Goal: Task Accomplishment & Management: Complete application form

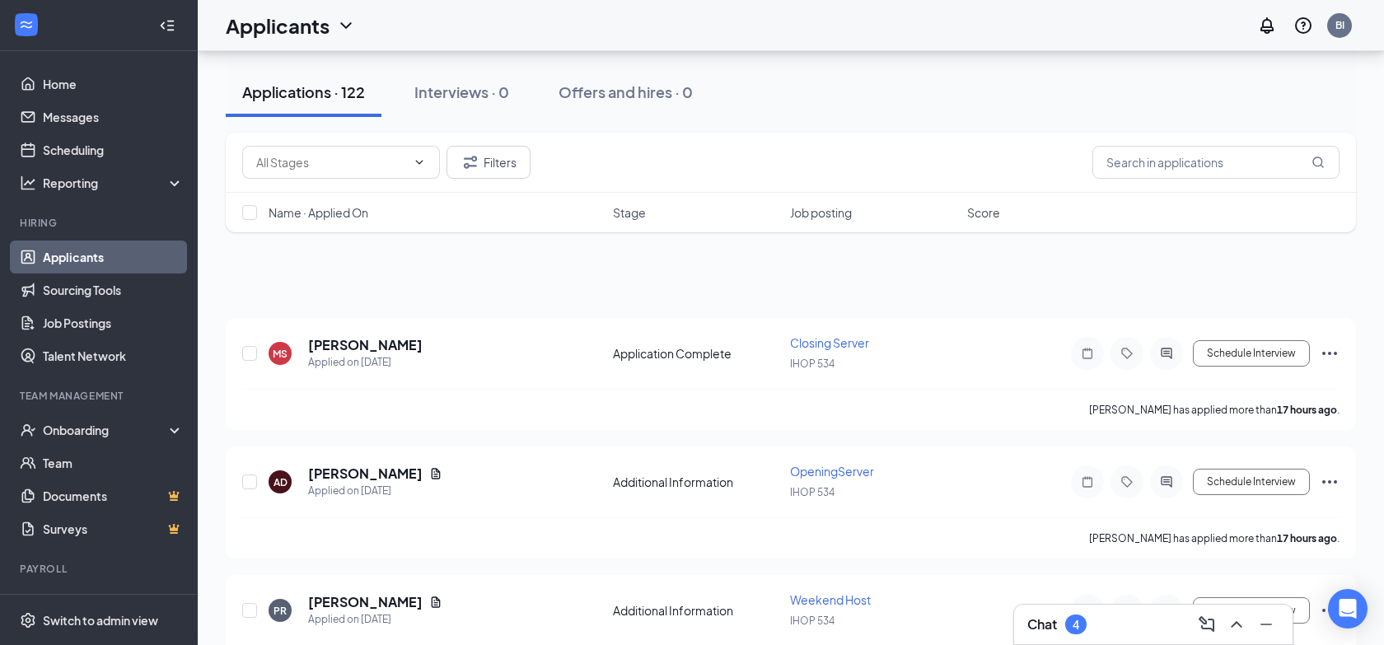
scroll to position [205, 0]
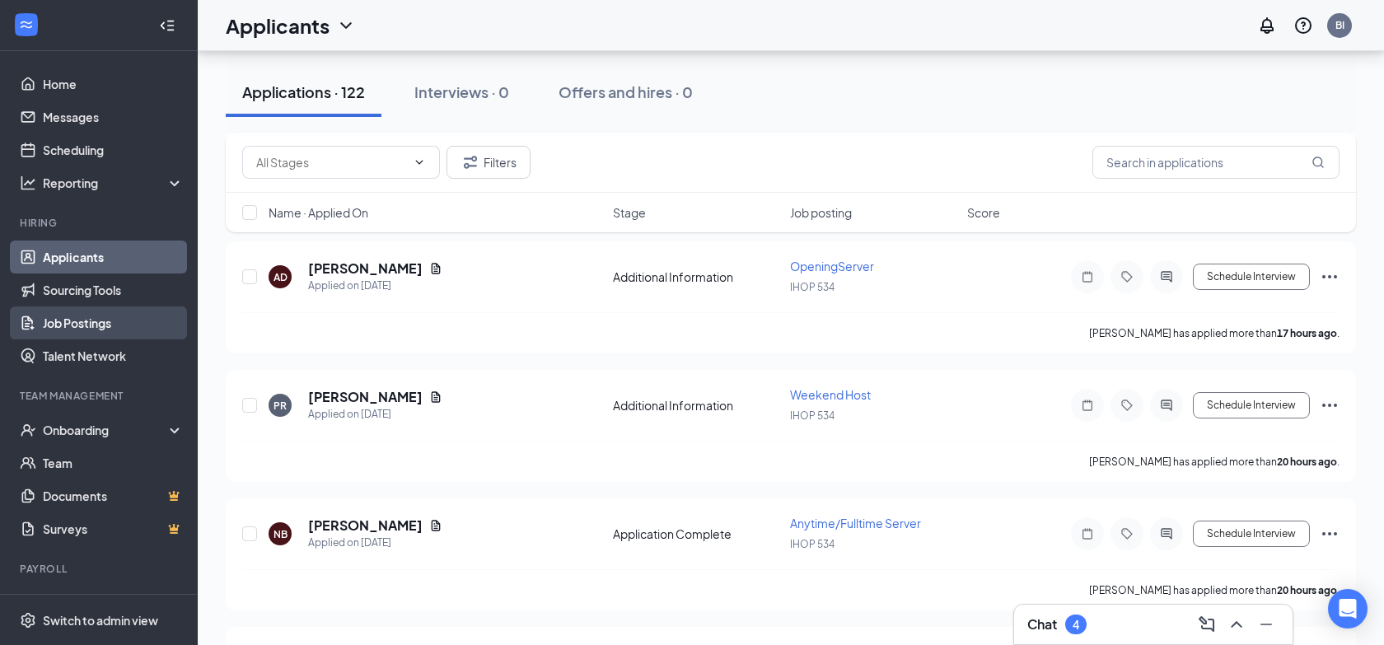
click at [99, 312] on link "Job Postings" at bounding box center [113, 322] width 141 height 33
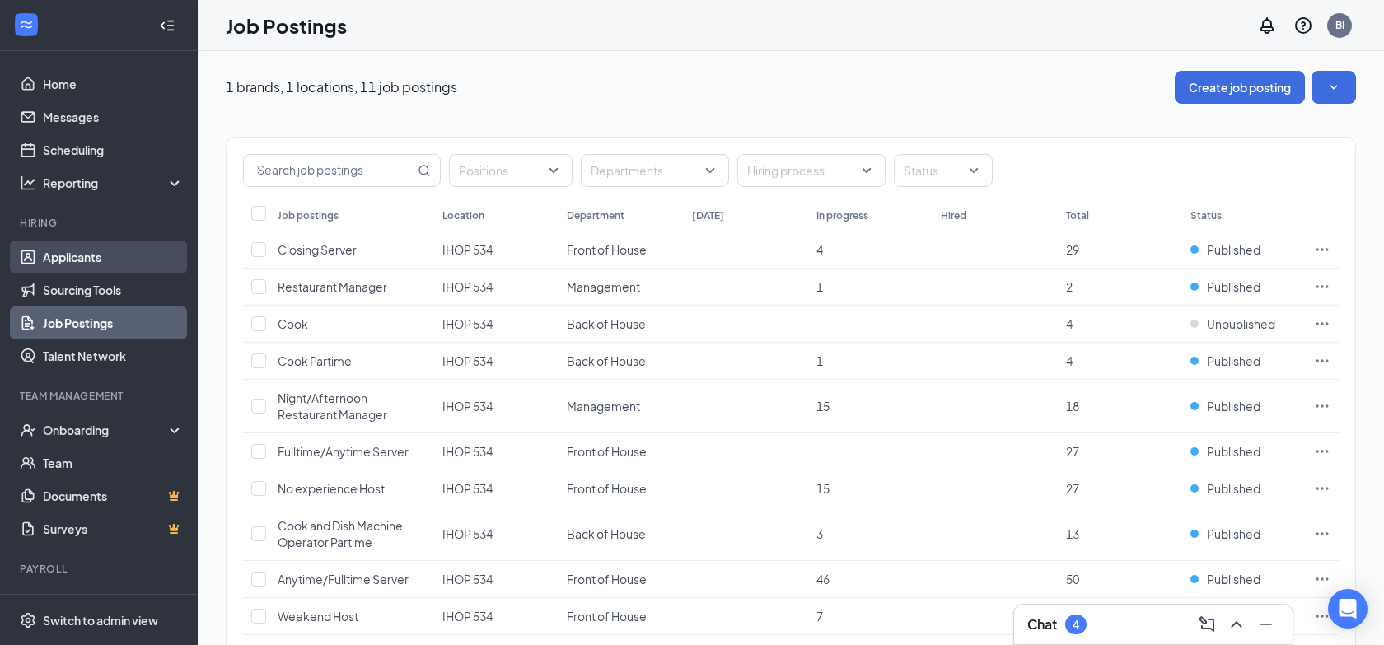
click at [87, 259] on link "Applicants" at bounding box center [113, 256] width 141 height 33
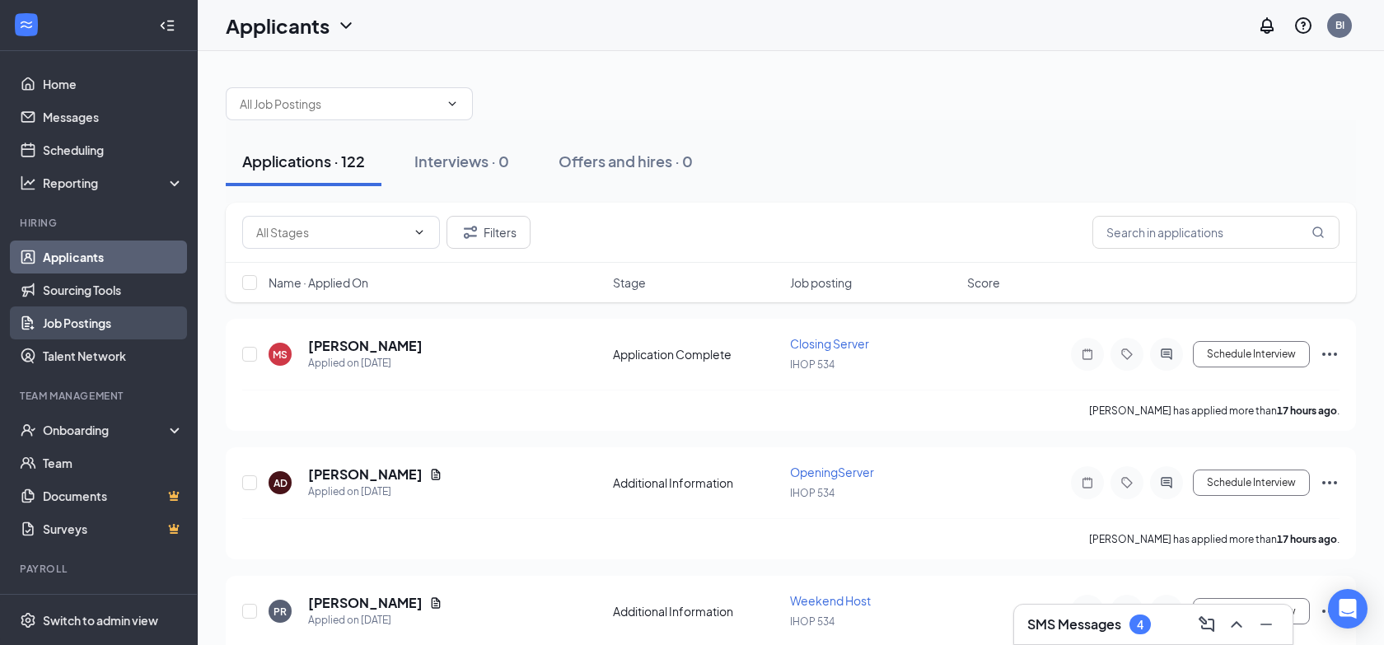
click at [73, 321] on link "Job Postings" at bounding box center [113, 322] width 141 height 33
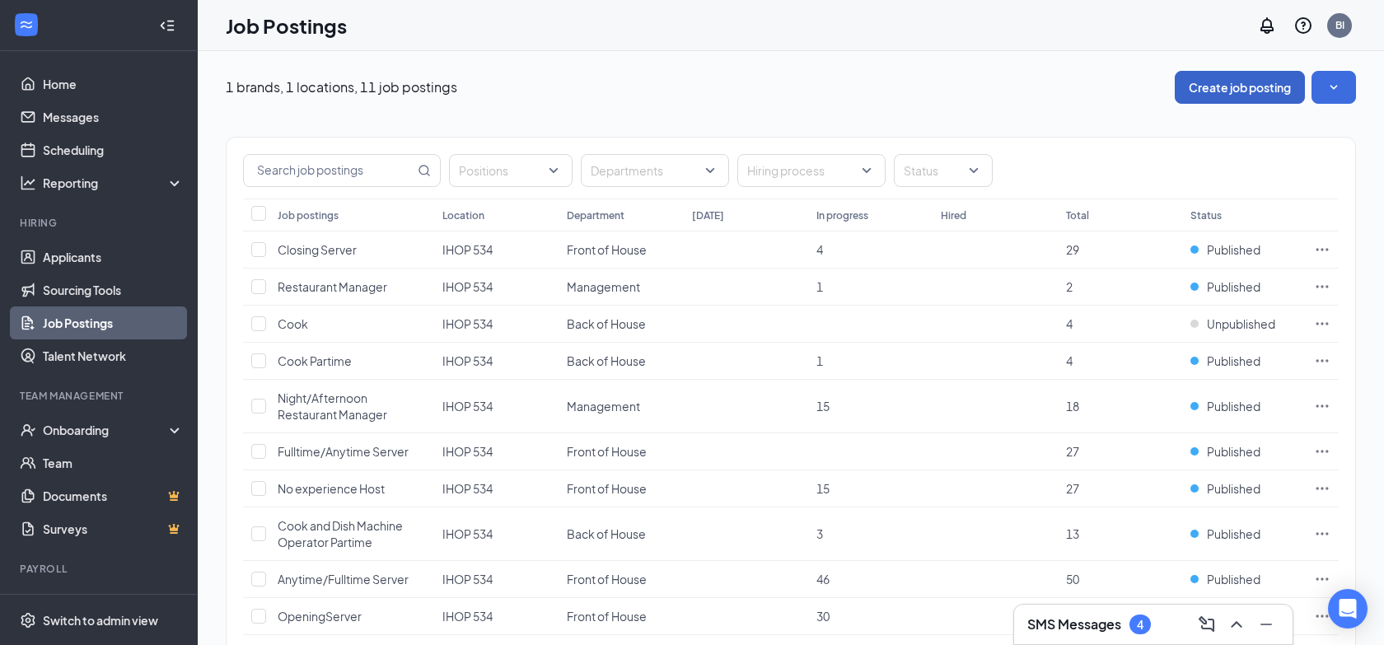
click at [1237, 94] on button "Create job posting" at bounding box center [1239, 87] width 130 height 33
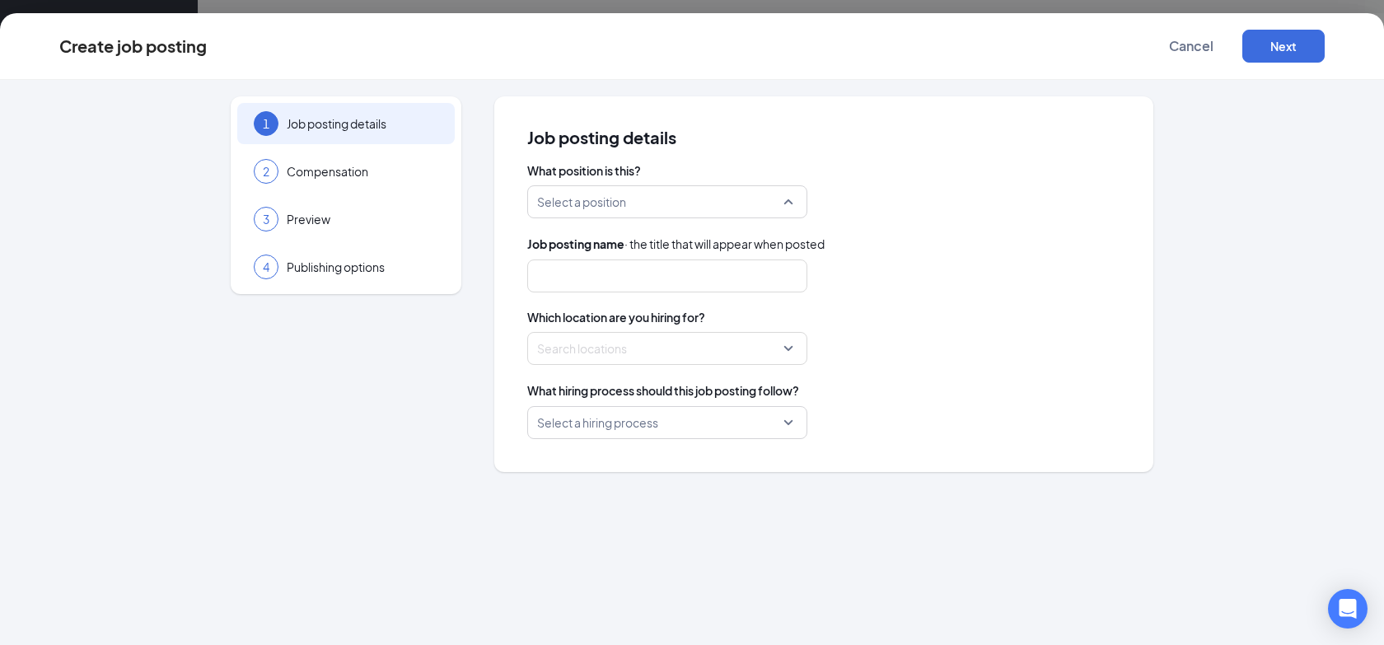
click at [789, 203] on div "Select a position" at bounding box center [667, 201] width 280 height 33
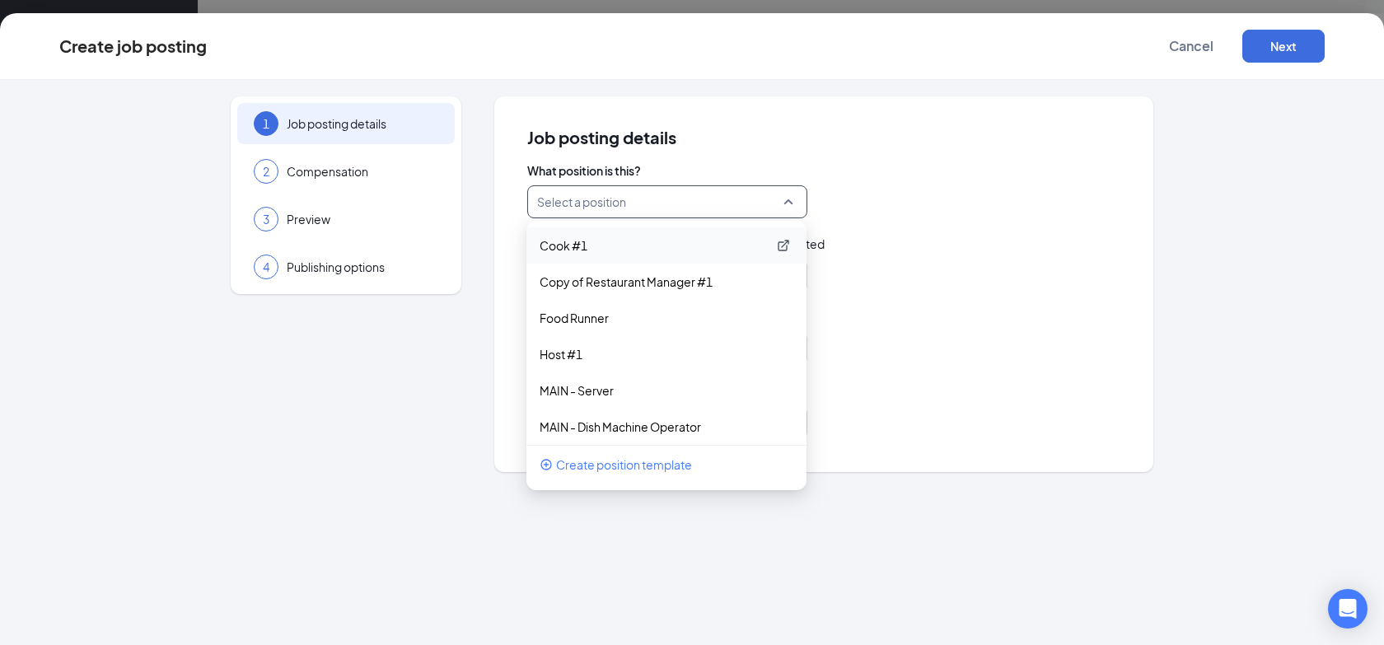
click at [610, 245] on p "Cook #1" at bounding box center [652, 245] width 227 height 16
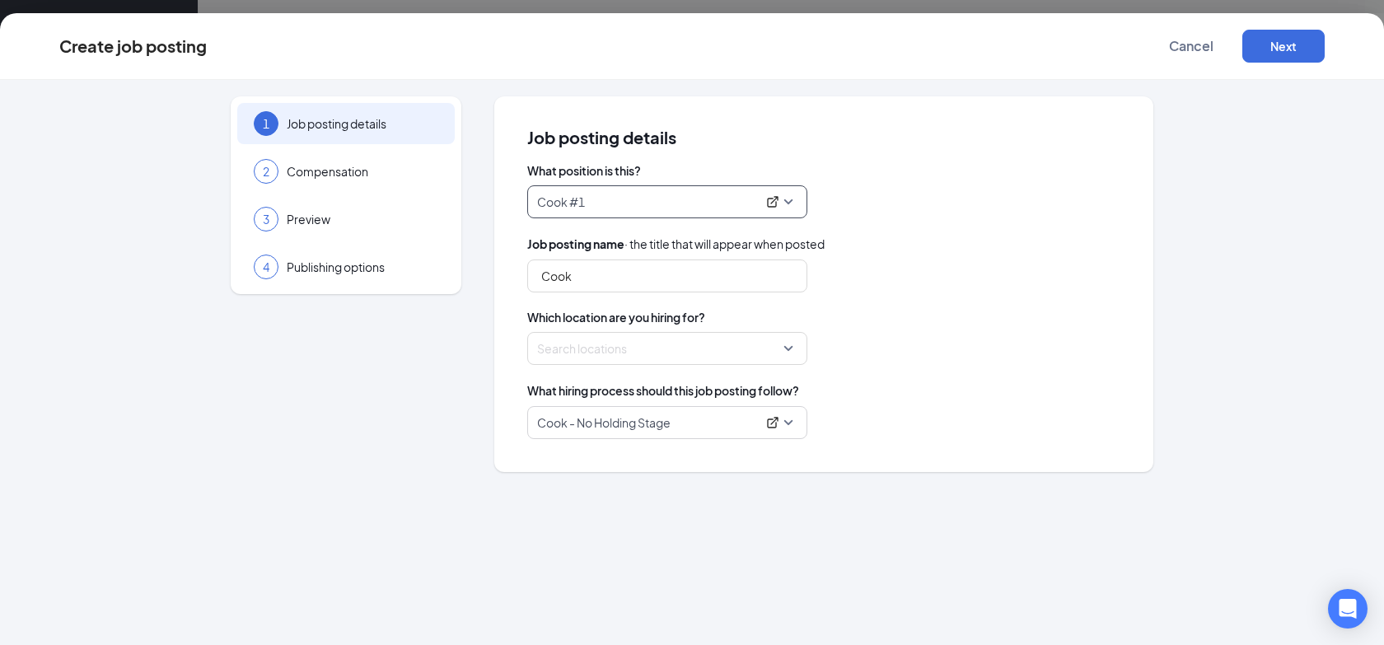
click at [506, 285] on div "Job posting details What position is this? 44144 Cook #1 44144 253422 Cook #1 C…" at bounding box center [823, 284] width 659 height 376
click at [547, 273] on input "Cook" at bounding box center [667, 275] width 280 height 33
click at [543, 273] on input "Cook" at bounding box center [667, 275] width 280 height 33
click at [787, 352] on div "Search locations" at bounding box center [667, 348] width 280 height 33
type input "Experience Breakfast Cook"
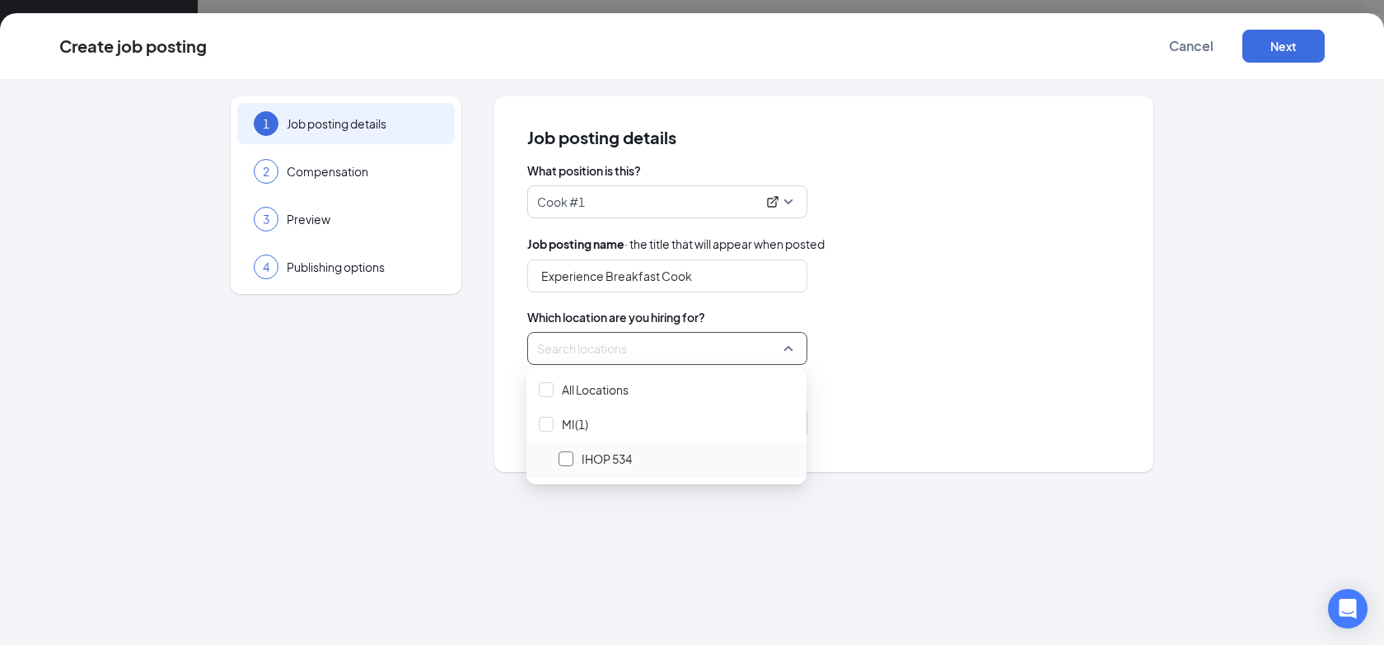
click at [562, 453] on div at bounding box center [565, 458] width 15 height 15
click at [861, 417] on div "Cook - No Holding Stage" at bounding box center [823, 422] width 593 height 33
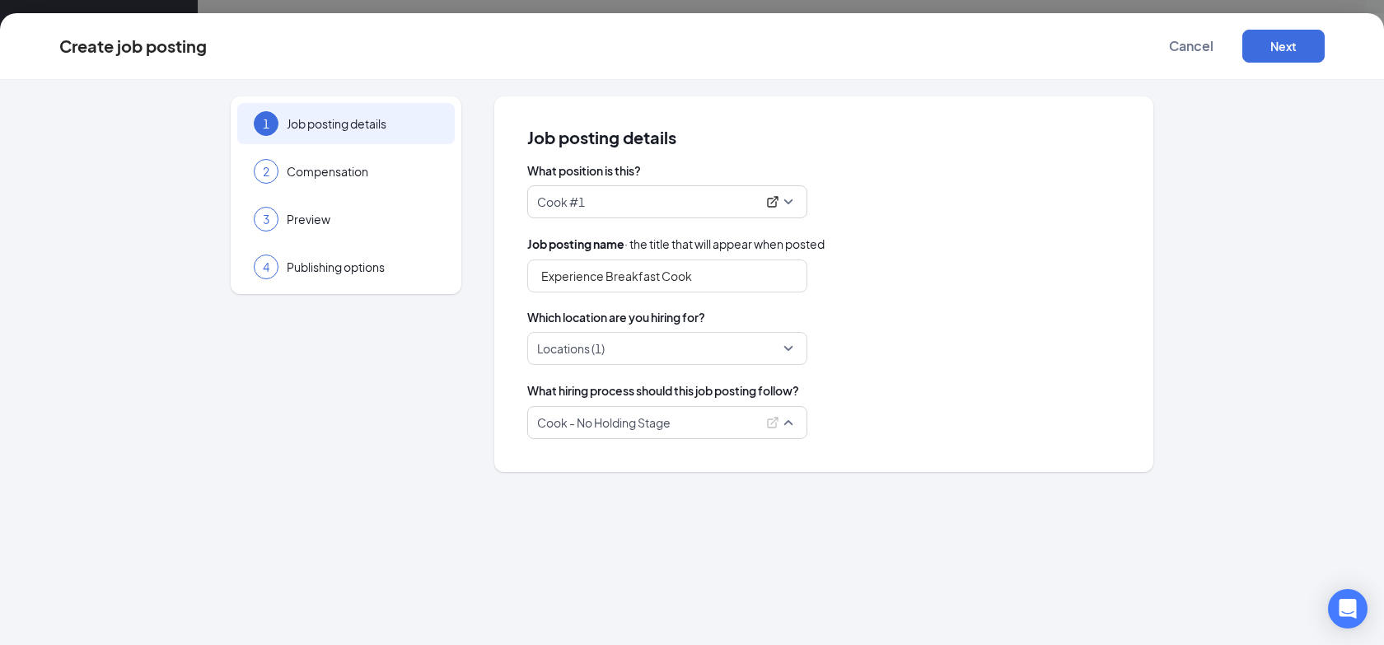
click at [787, 429] on span "Cook - No Holding Stage" at bounding box center [667, 422] width 260 height 31
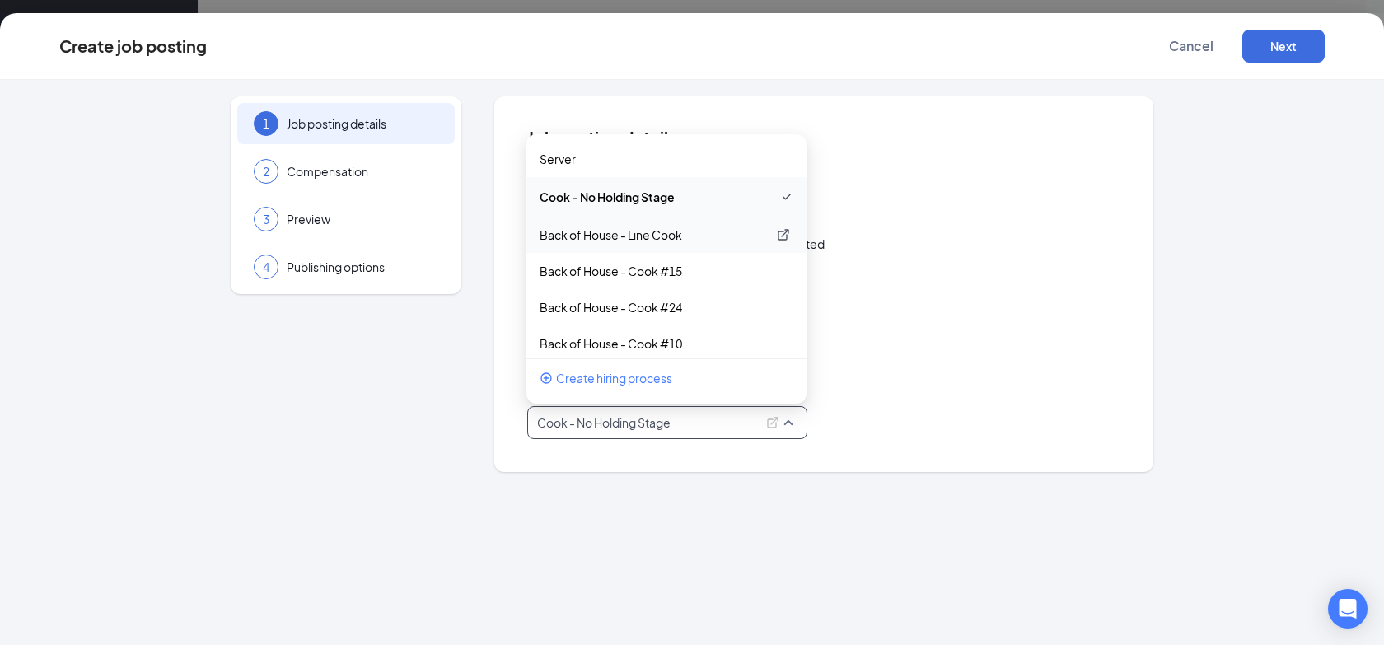
click at [620, 226] on p "Back of House - Line Cook" at bounding box center [652, 234] width 227 height 16
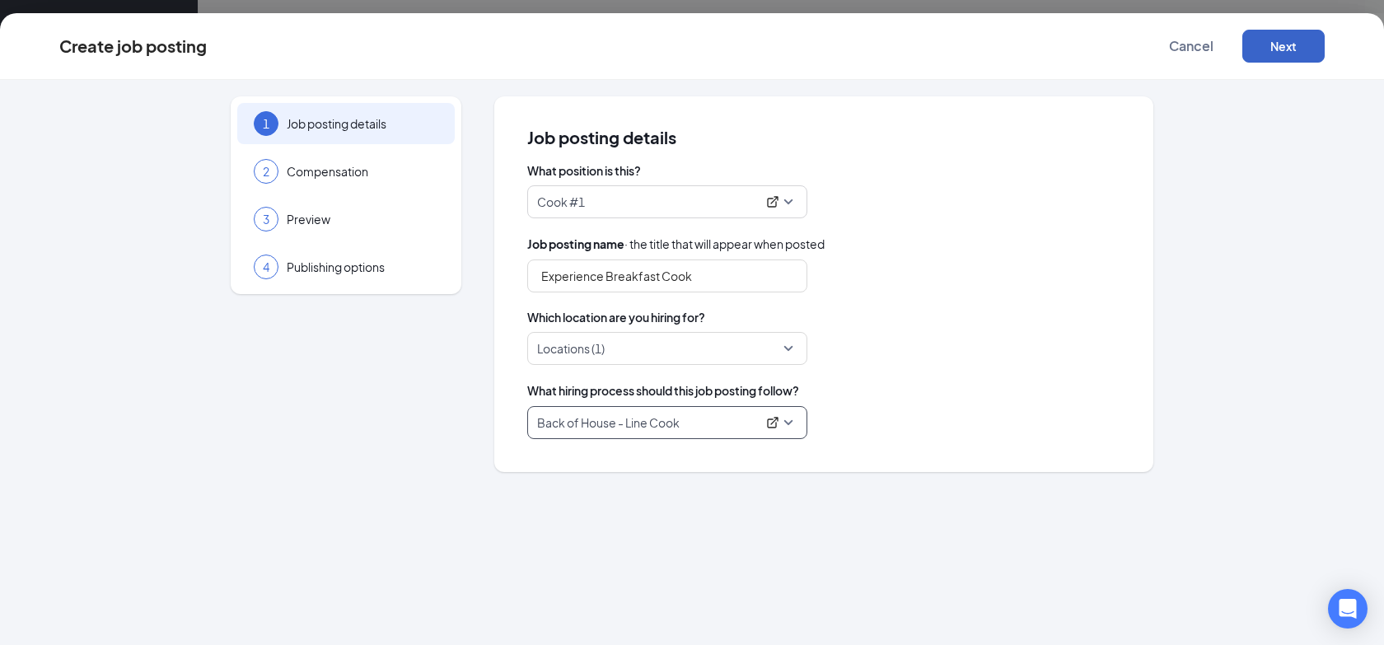
click at [1258, 44] on button "Next" at bounding box center [1283, 46] width 82 height 33
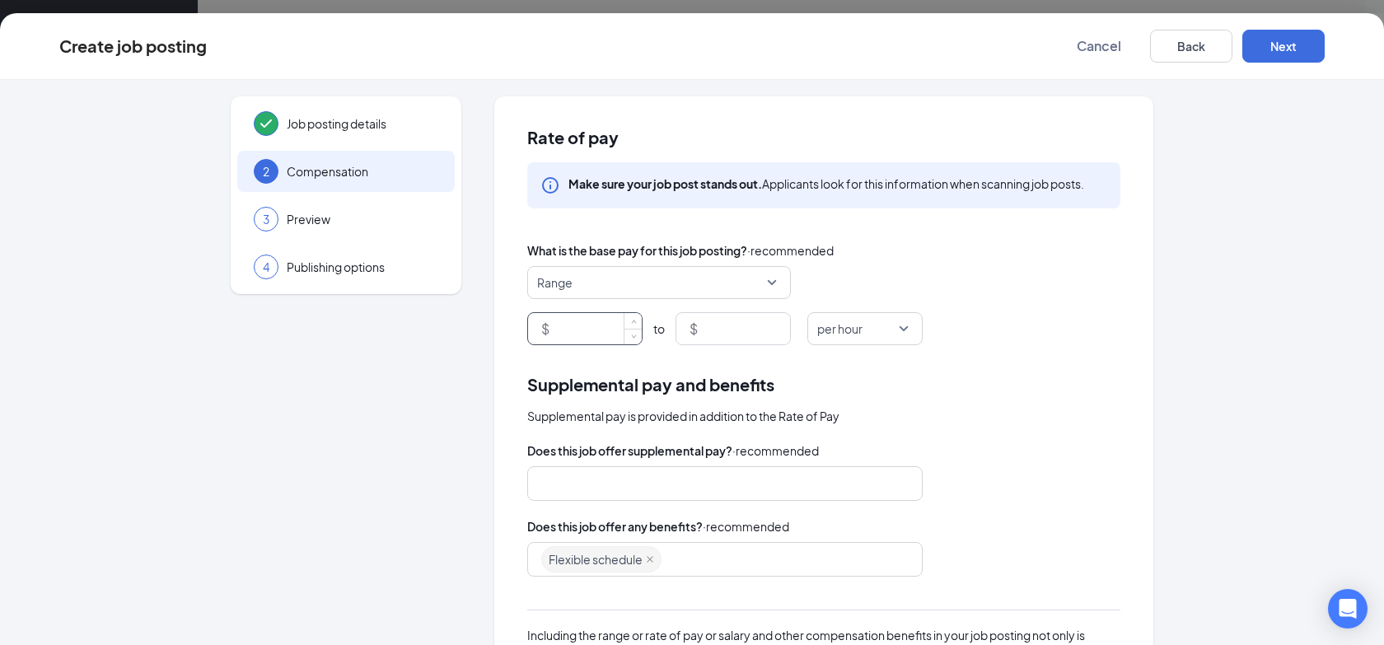
click at [590, 332] on input at bounding box center [597, 328] width 89 height 31
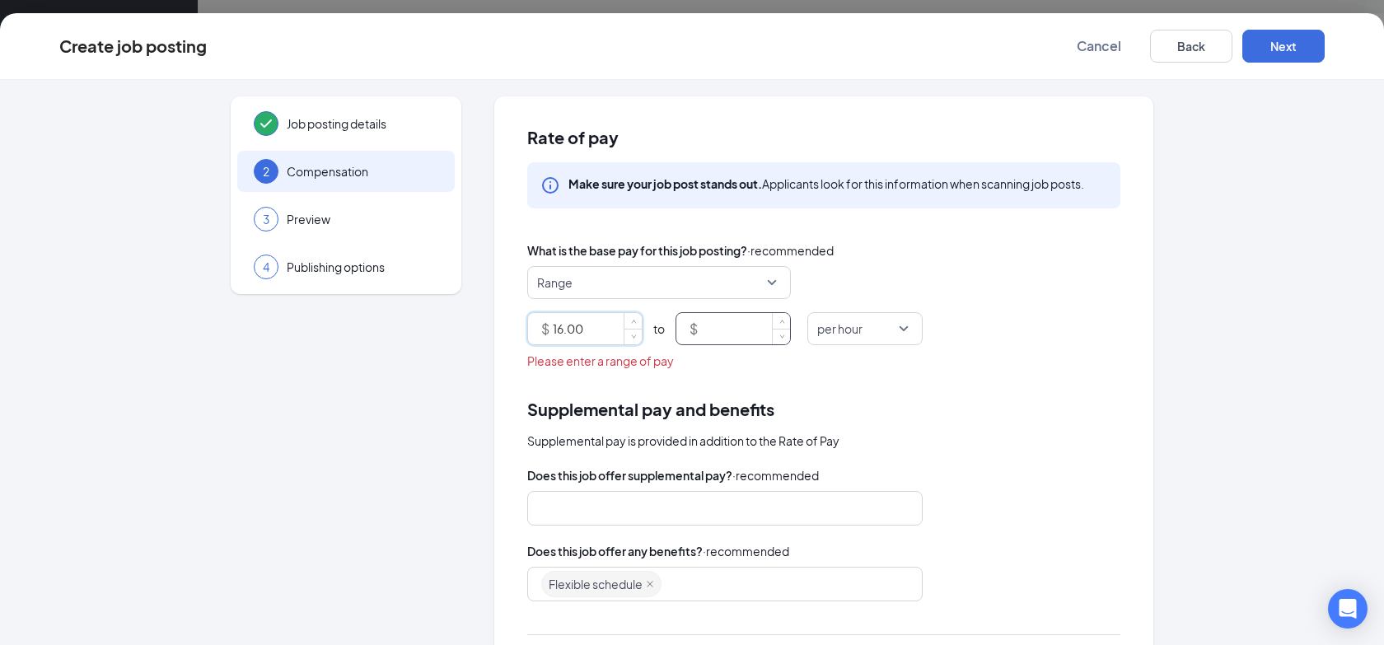
type input "16"
click at [718, 327] on input at bounding box center [745, 328] width 89 height 31
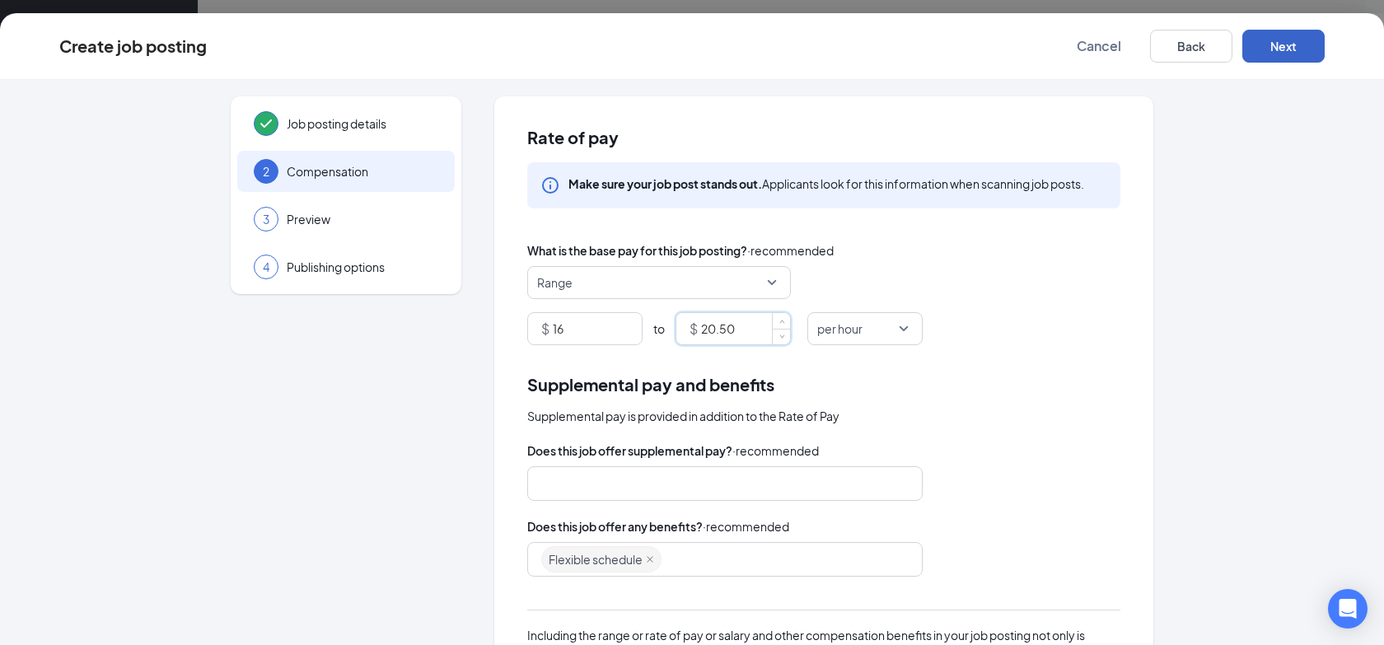
type input "20.5"
click at [1272, 45] on button "Next" at bounding box center [1283, 46] width 82 height 33
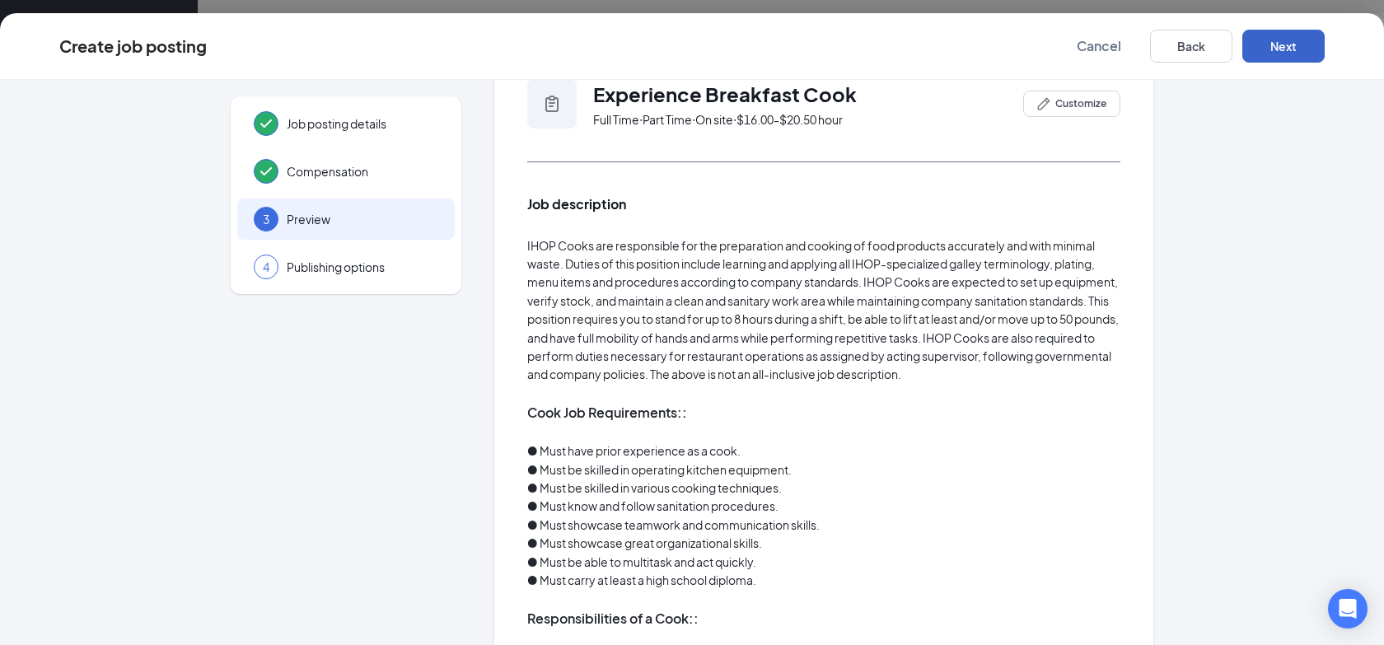
scroll to position [247, 0]
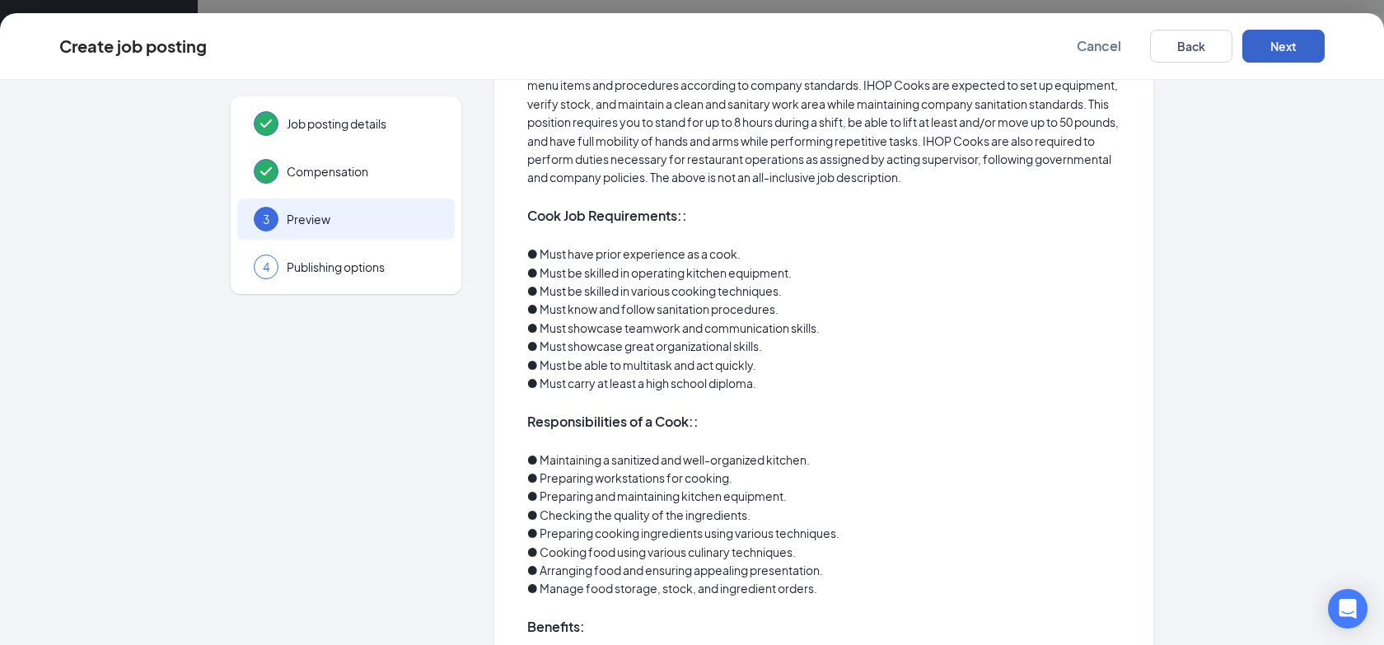
click at [1281, 49] on button "Next" at bounding box center [1283, 46] width 82 height 33
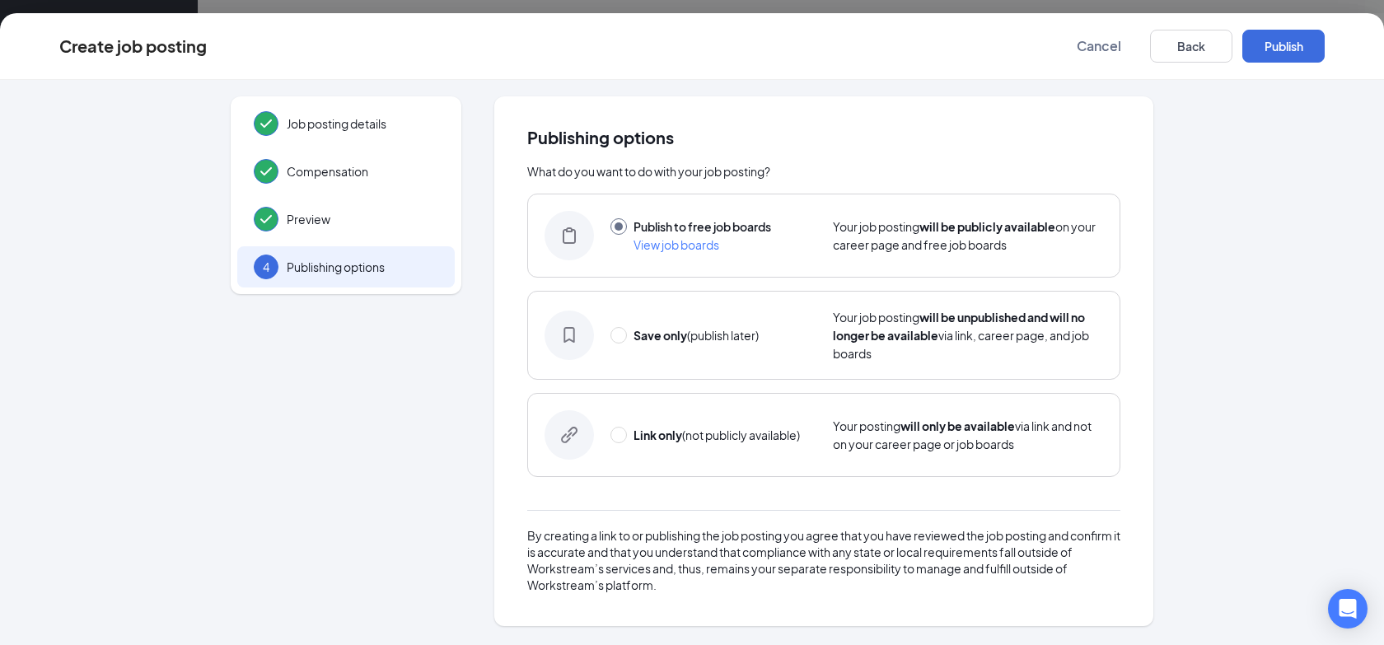
scroll to position [0, 0]
click at [1261, 54] on button "Publish" at bounding box center [1283, 46] width 82 height 33
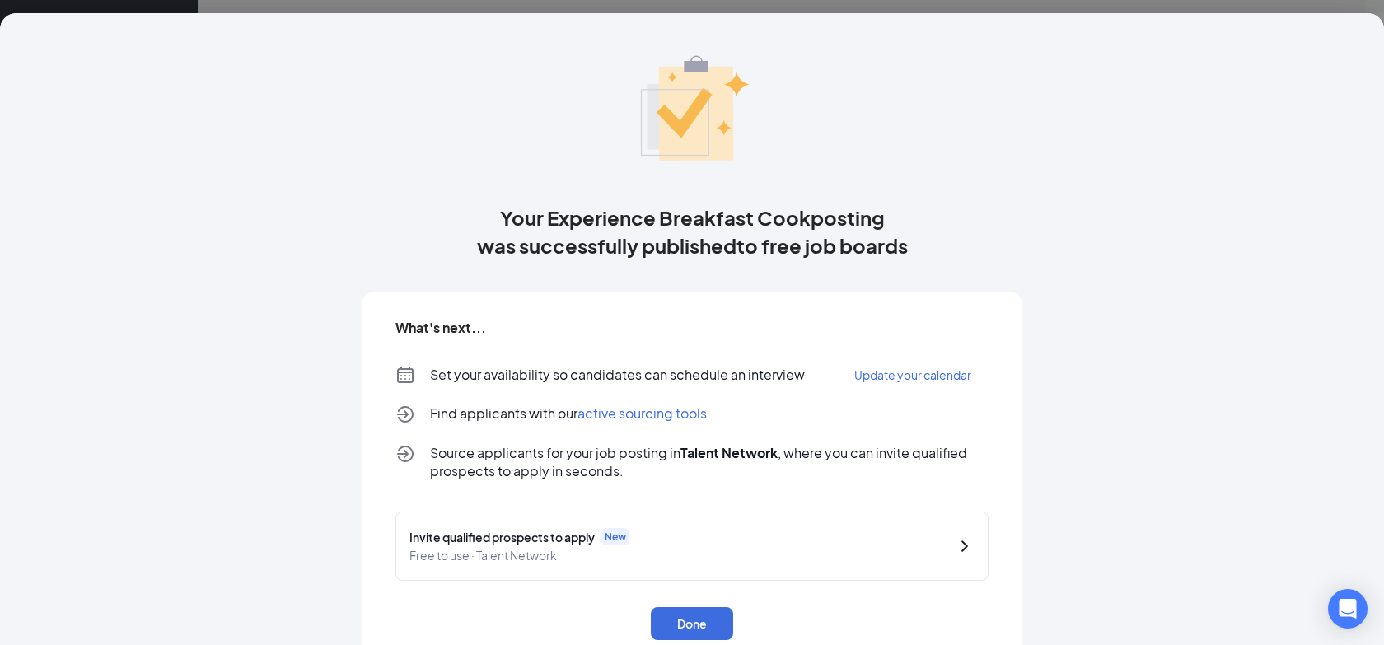
scroll to position [65, 0]
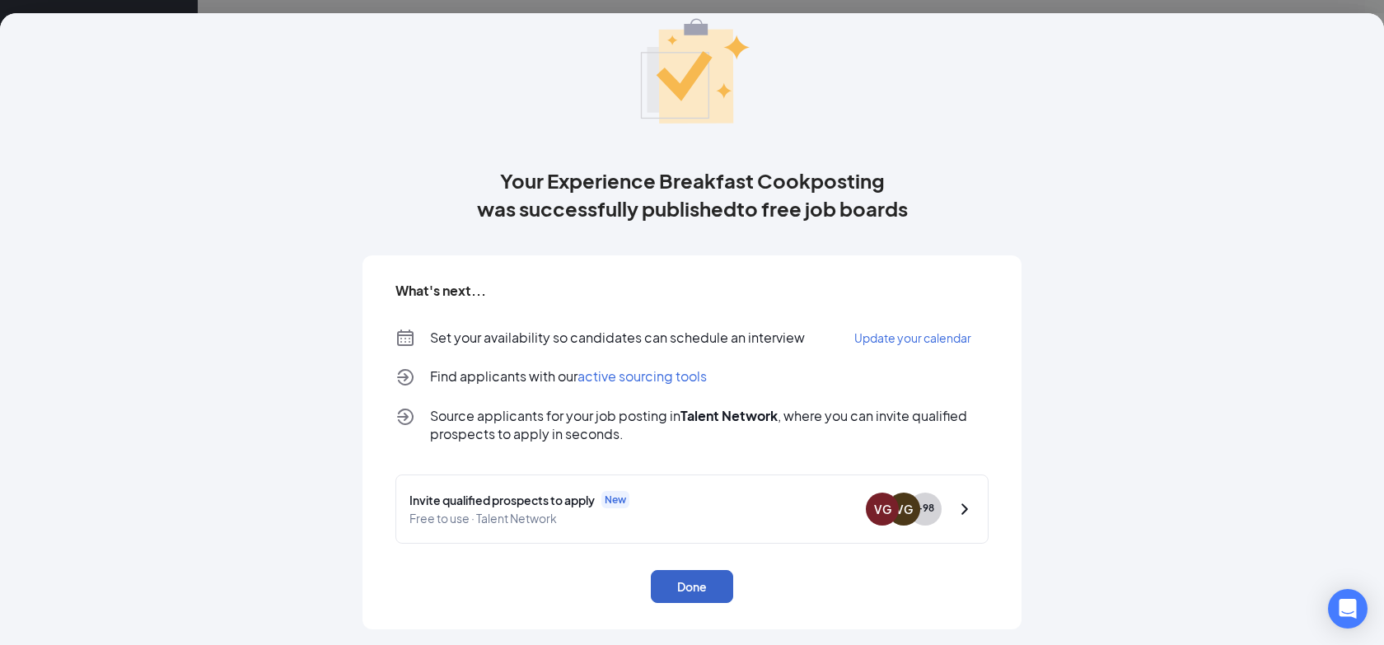
click at [708, 575] on button "Done" at bounding box center [692, 586] width 82 height 33
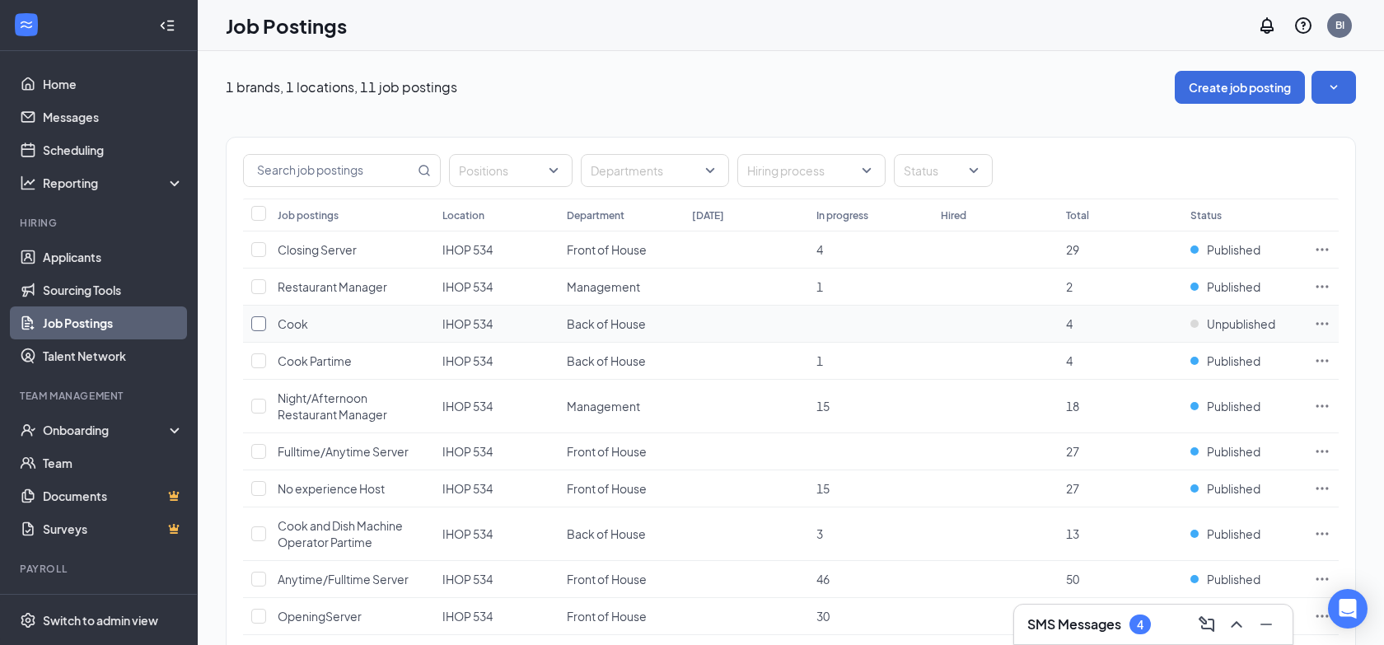
click at [261, 324] on input "checkbox" at bounding box center [258, 323] width 15 height 15
checkbox input "true"
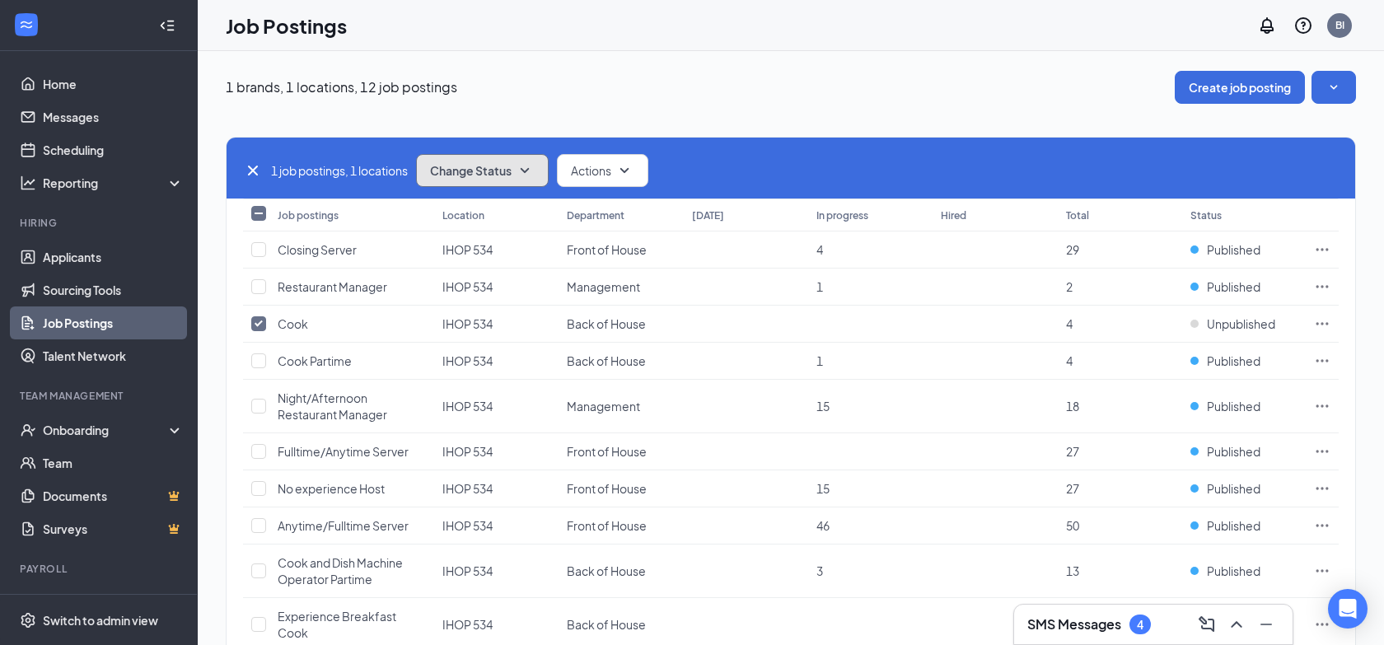
click at [525, 179] on icon "SmallChevronDown" at bounding box center [525, 171] width 20 height 20
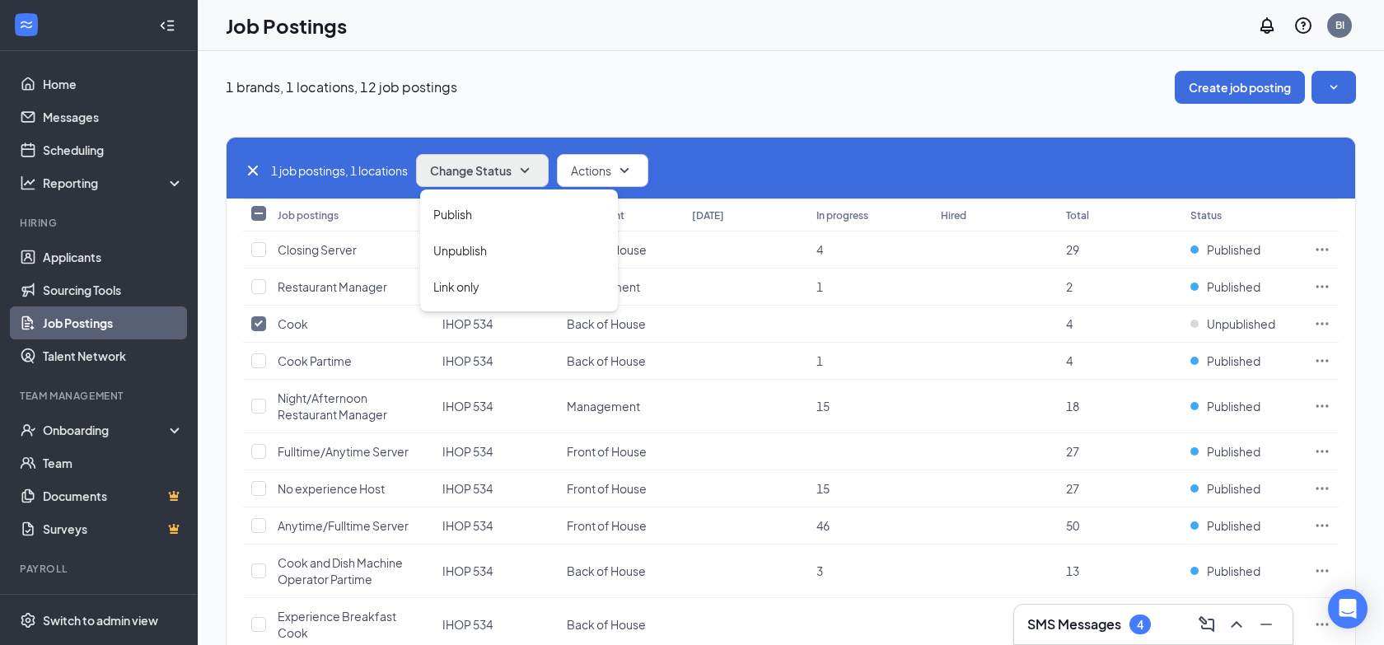
click at [800, 113] on div "1 job postings, 1 locations Change Status Actions Job postings Location Departm…" at bounding box center [791, 450] width 1130 height 693
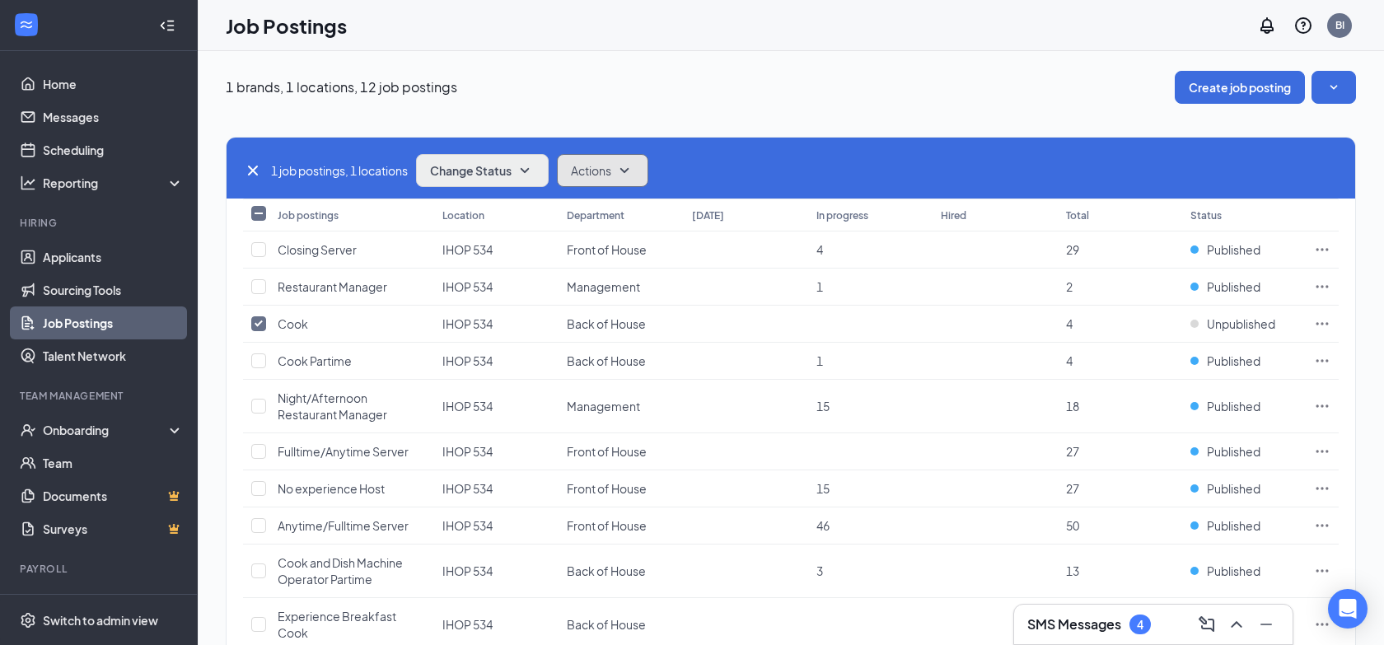
click at [628, 171] on icon "SmallChevronDown" at bounding box center [624, 170] width 9 height 5
click at [1323, 322] on icon "Ellipses" at bounding box center [1322, 323] width 16 height 16
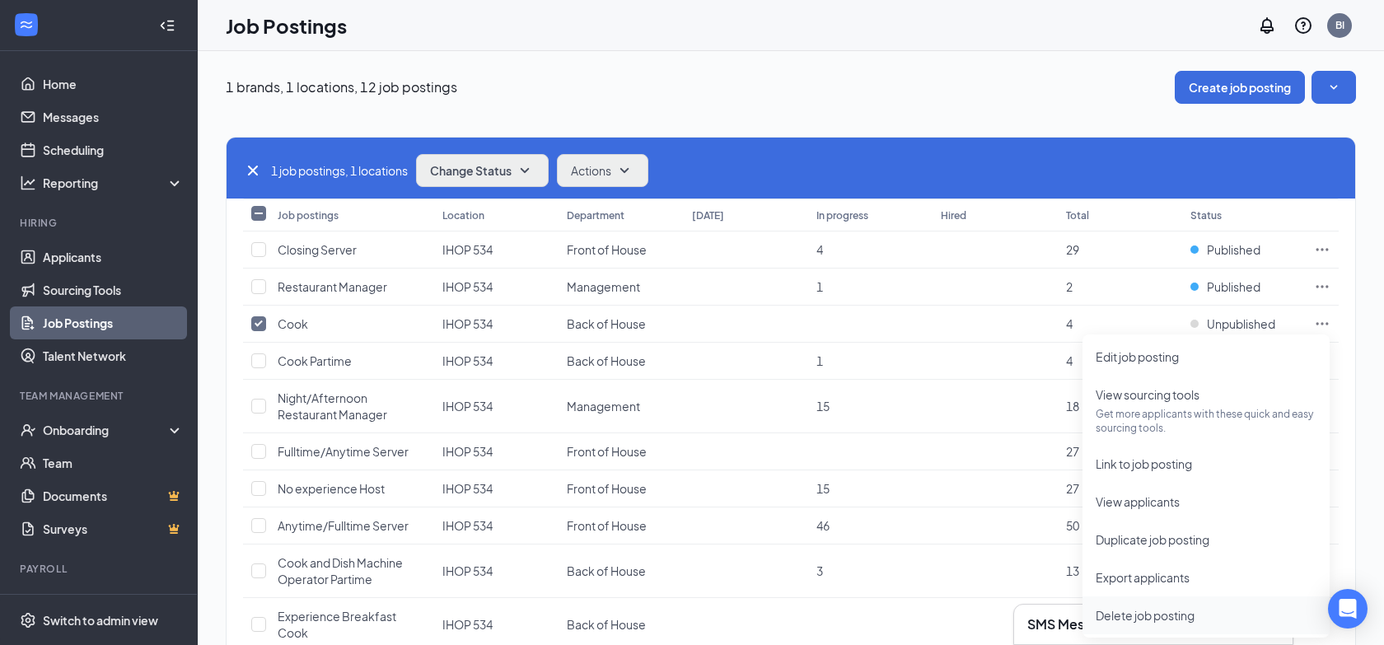
click at [1146, 617] on span "Delete job posting" at bounding box center [1144, 615] width 99 height 15
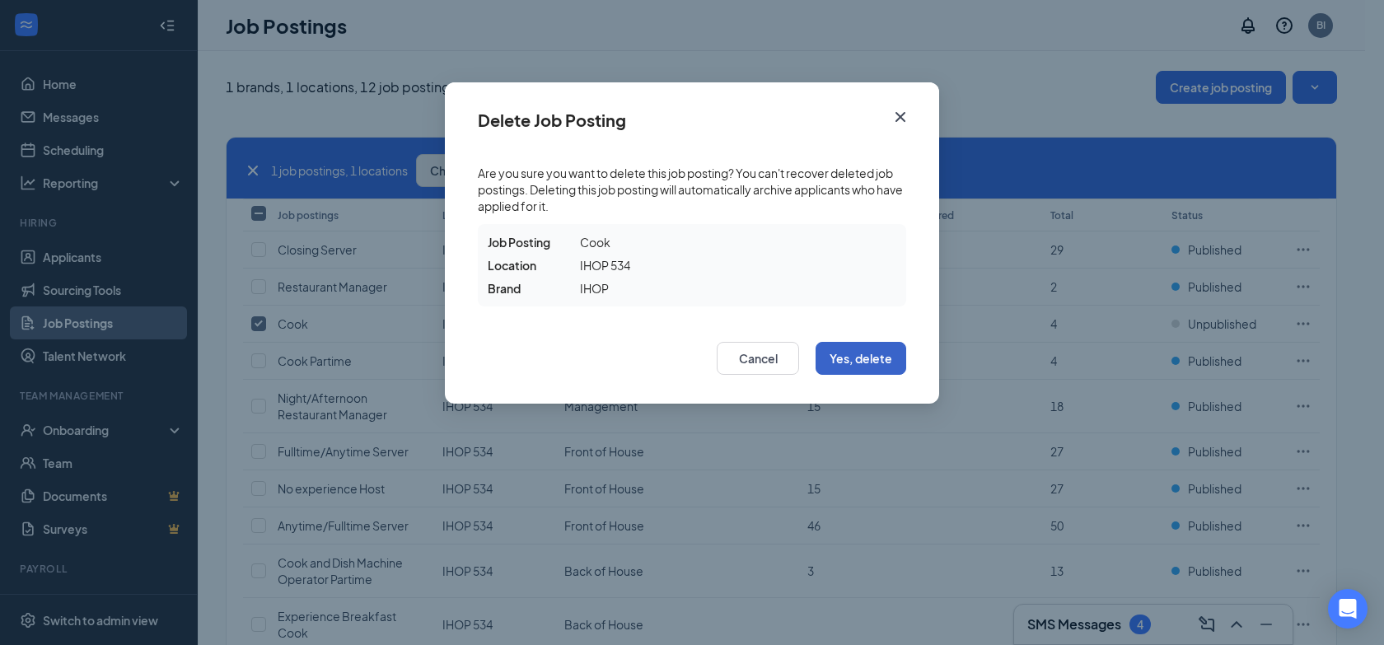
click at [880, 370] on button "Yes, delete" at bounding box center [860, 358] width 91 height 33
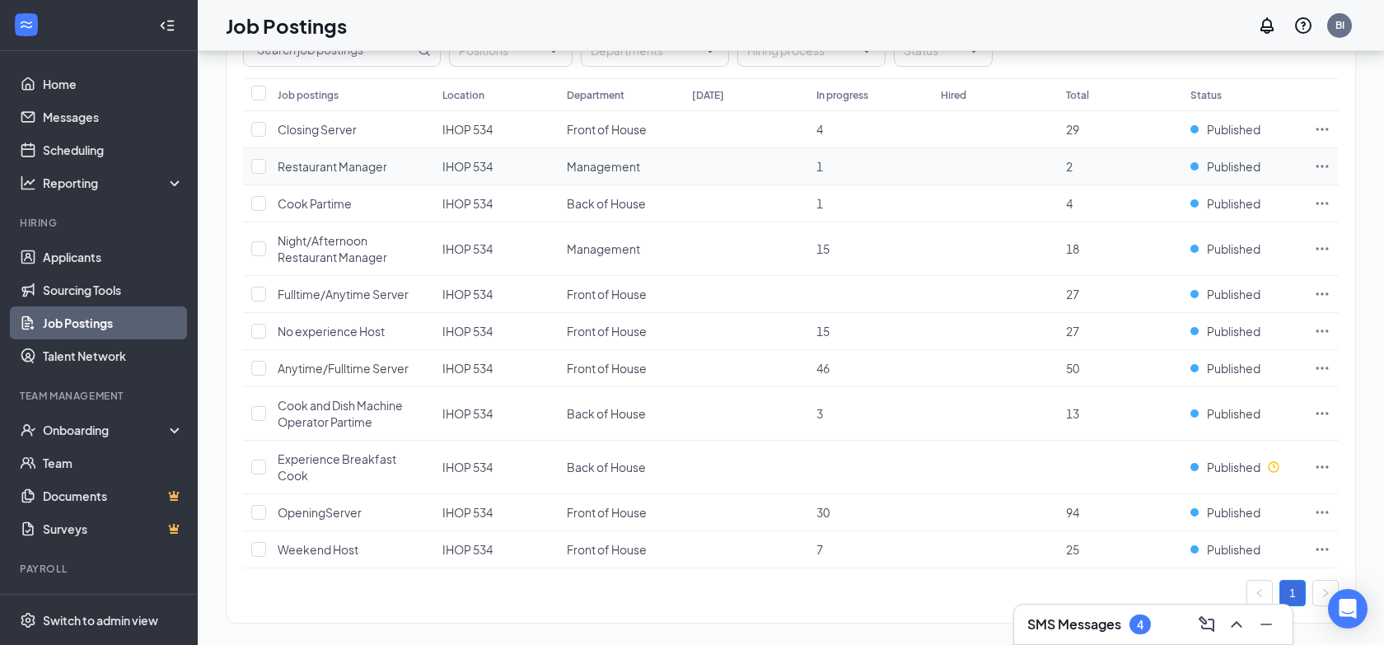
scroll to position [124, 0]
